Goal: Find specific page/section: Find specific page/section

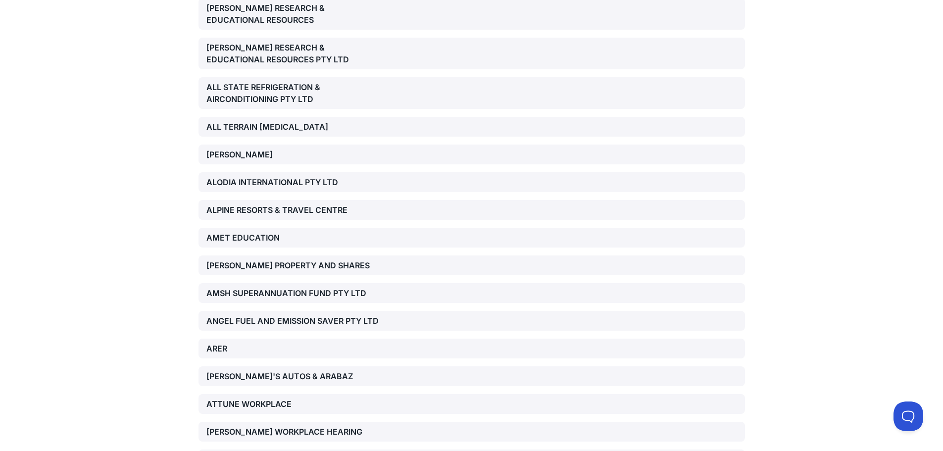
scroll to position [347, 0]
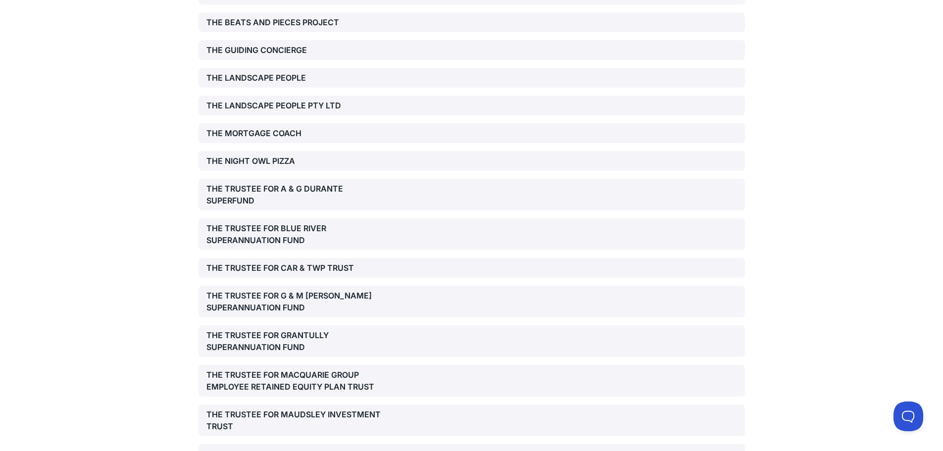
scroll to position [8221, 0]
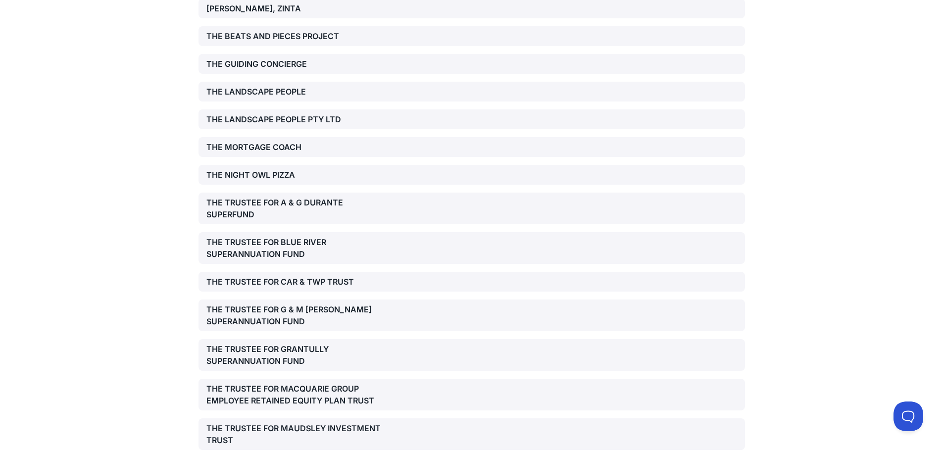
click at [267, 141] on div "THE MORTGAGE COACH" at bounding box center [294, 147] width 174 height 12
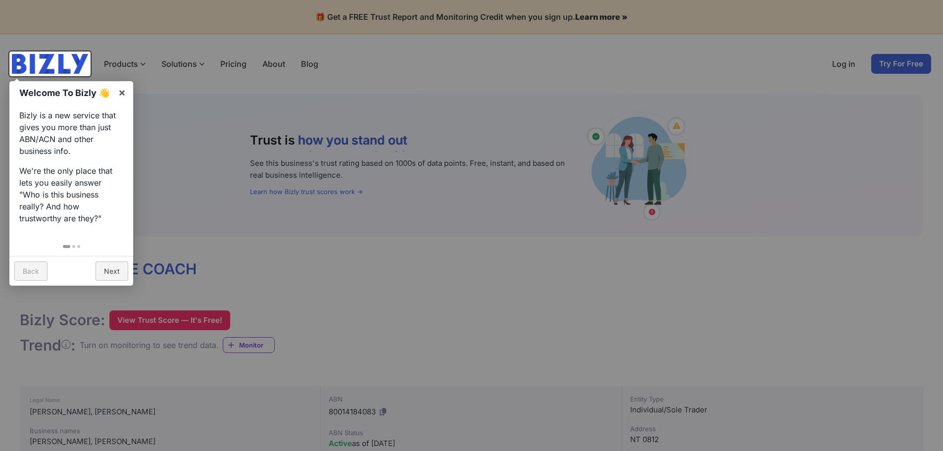
click at [304, 267] on div at bounding box center [471, 225] width 943 height 451
